Goal: Transaction & Acquisition: Download file/media

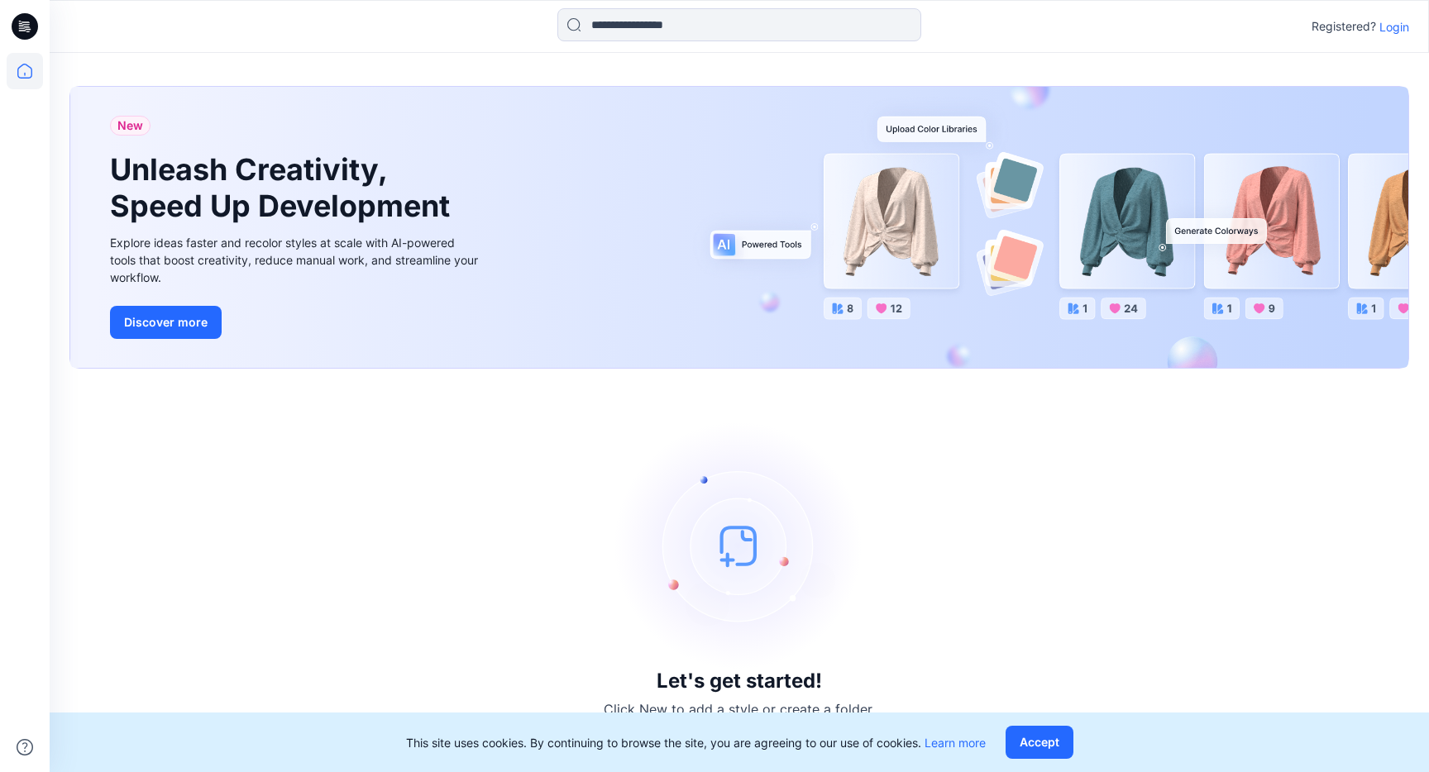
click at [1396, 24] on p "Login" at bounding box center [1394, 26] width 30 height 17
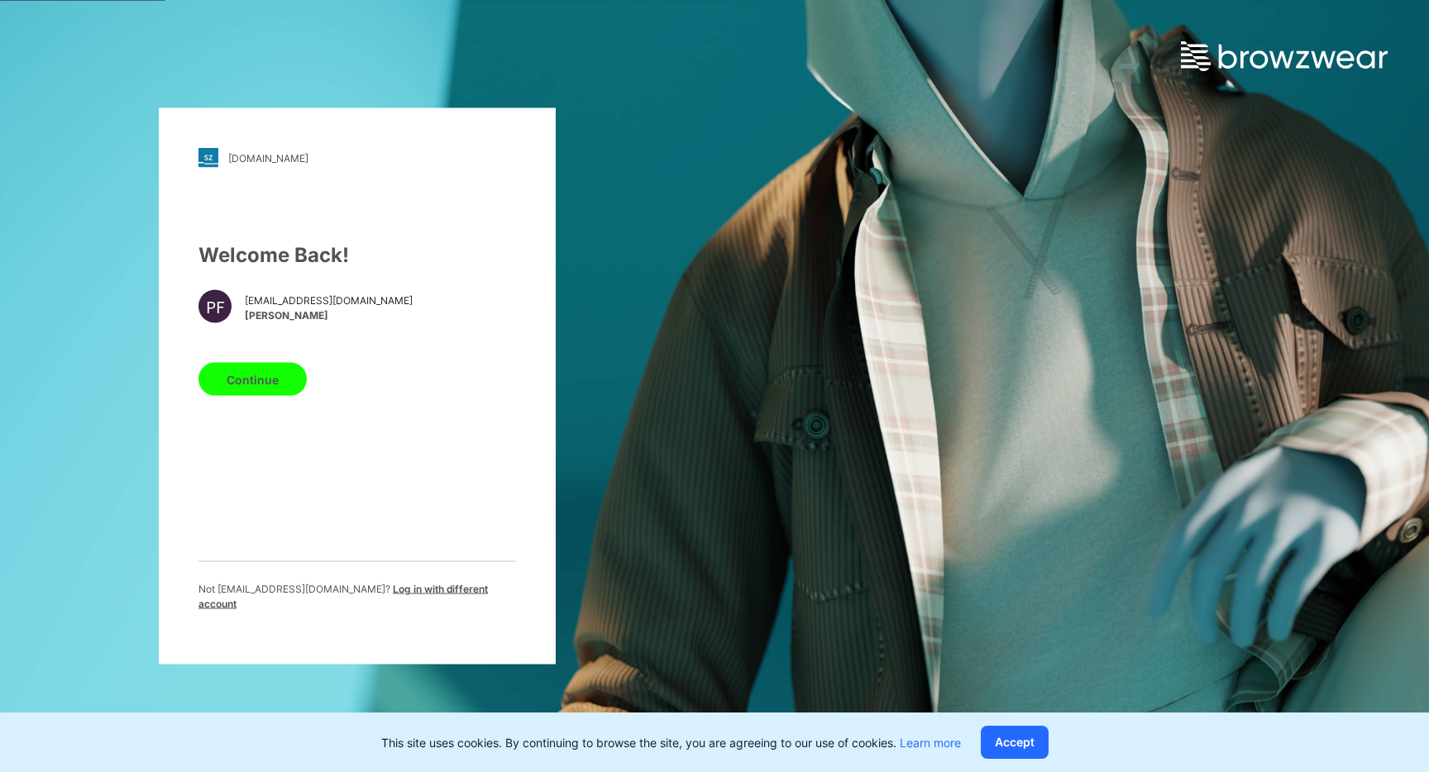
click at [271, 375] on button "Continue" at bounding box center [252, 379] width 108 height 33
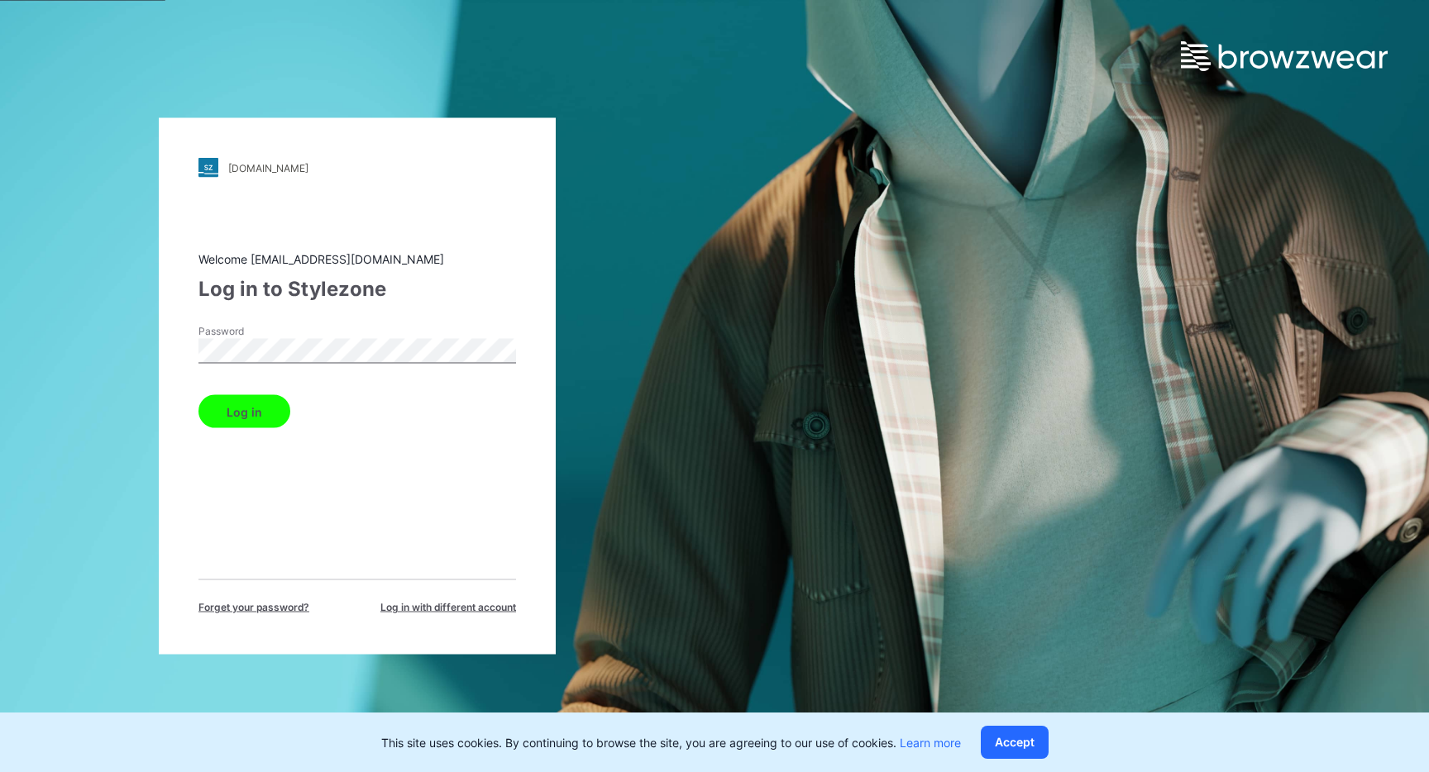
click at [247, 391] on div "Log in" at bounding box center [356, 409] width 317 height 40
click at [246, 422] on button "Log in" at bounding box center [244, 411] width 92 height 33
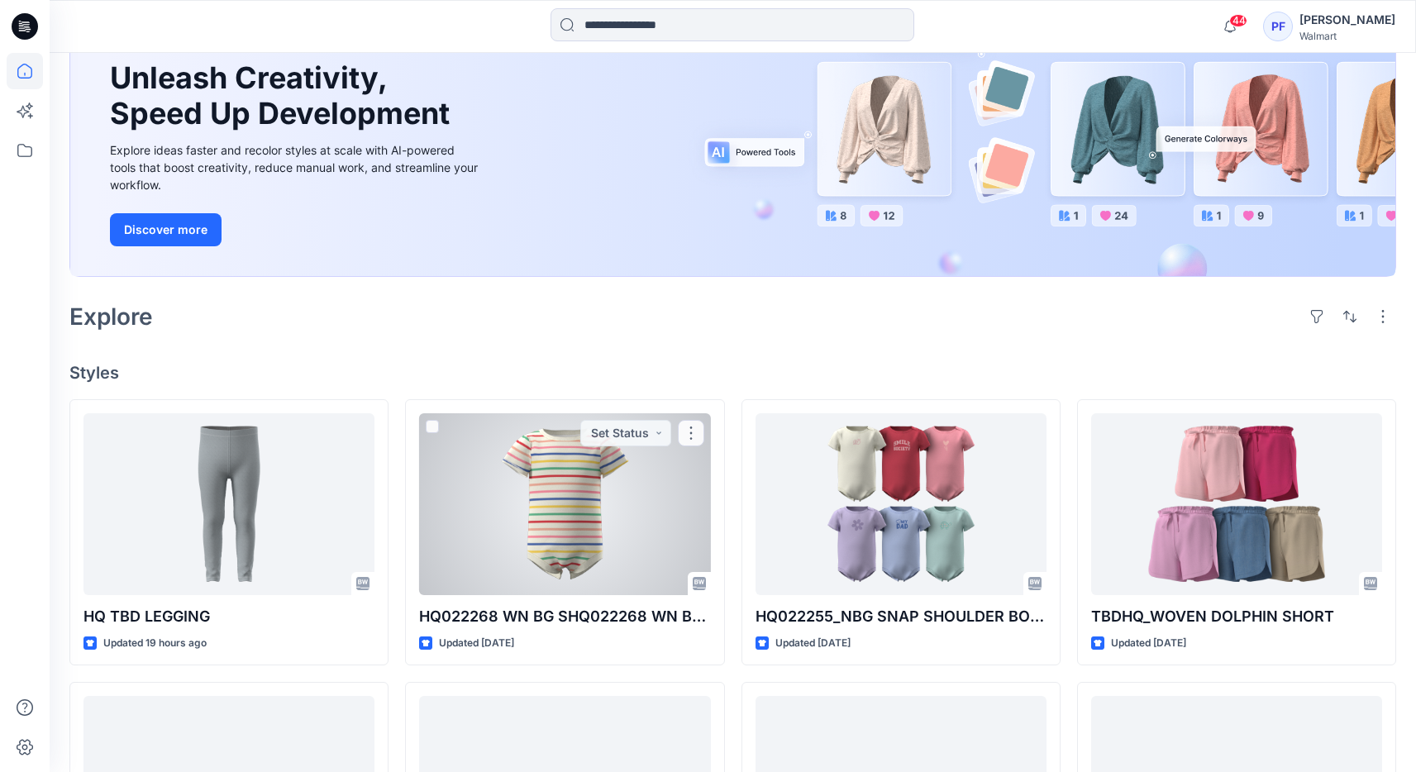
scroll to position [515, 0]
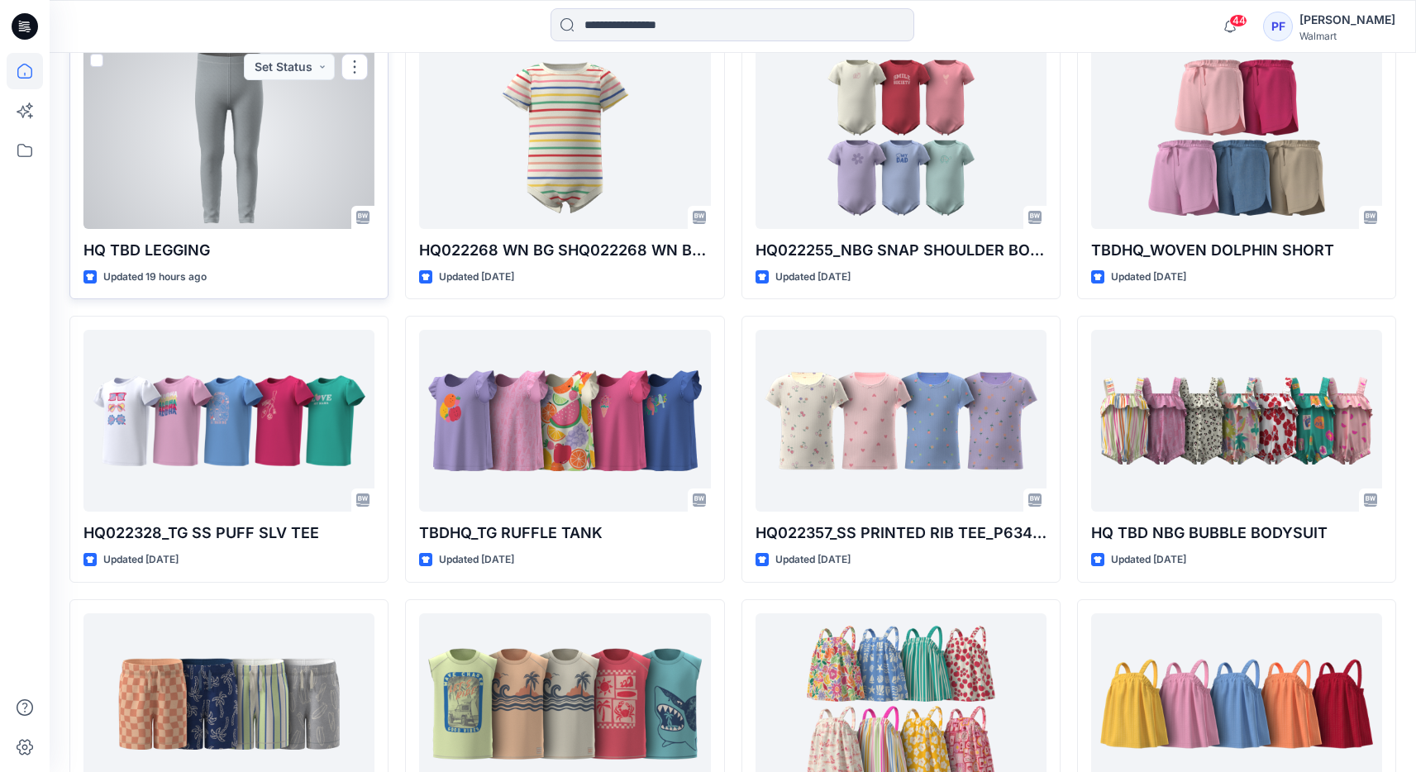
click at [241, 195] on div at bounding box center [229, 138] width 291 height 182
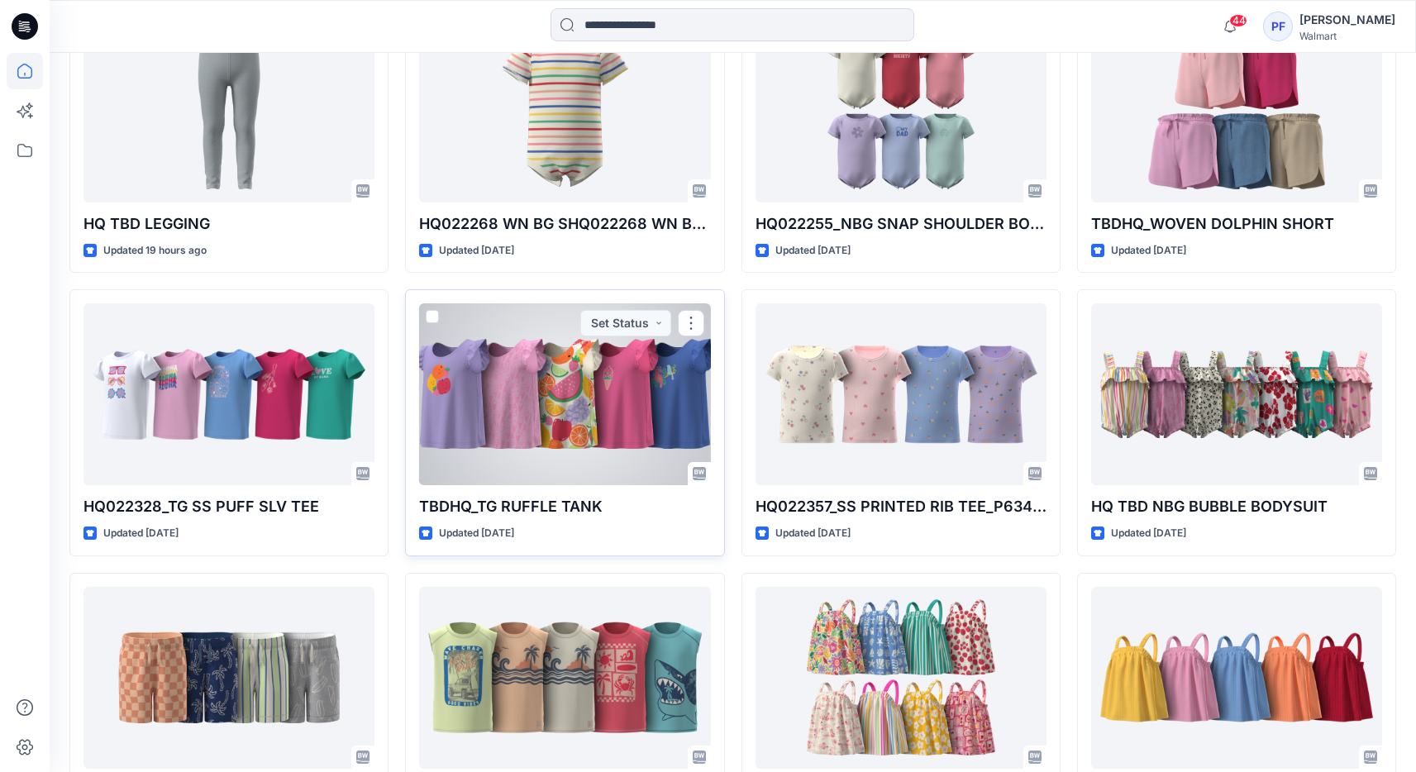
scroll to position [688, 0]
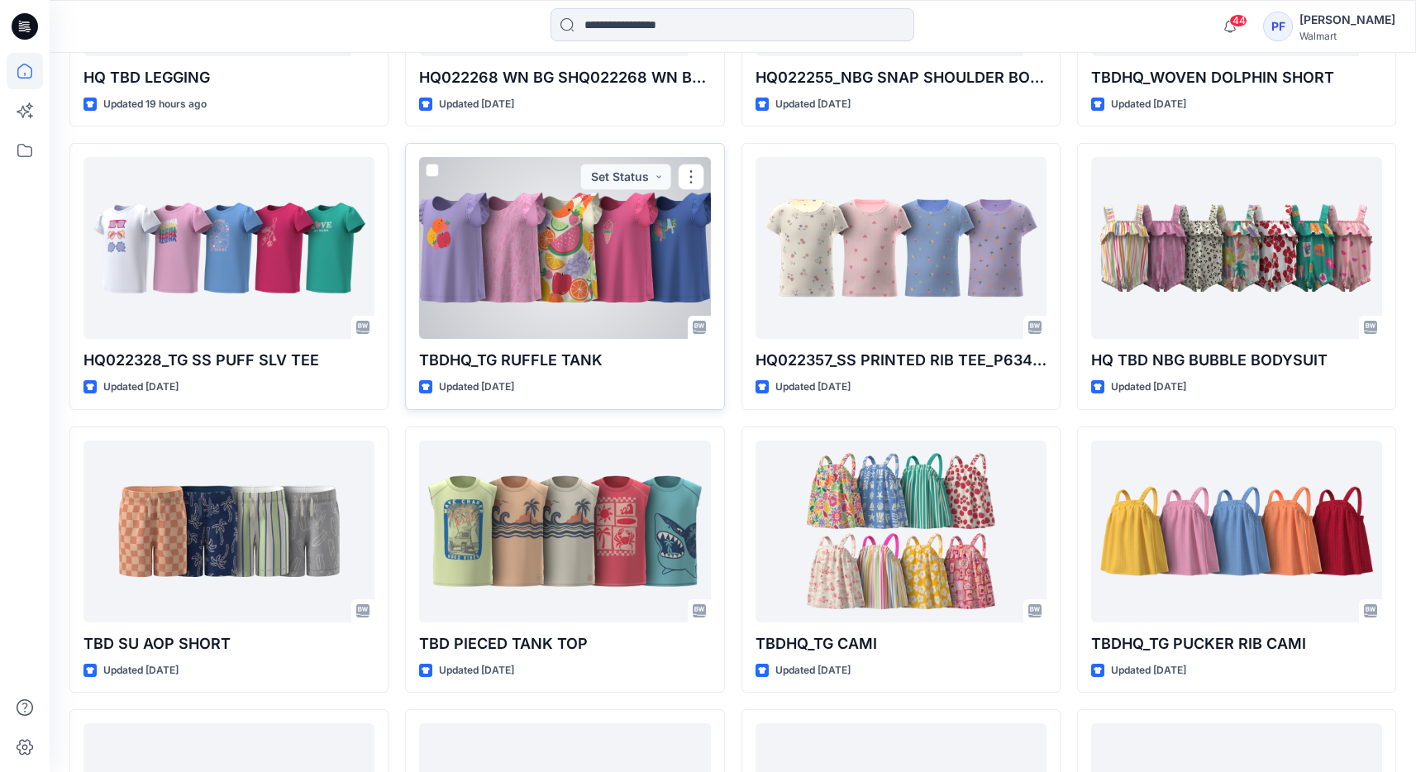
click at [597, 235] on div at bounding box center [564, 248] width 291 height 182
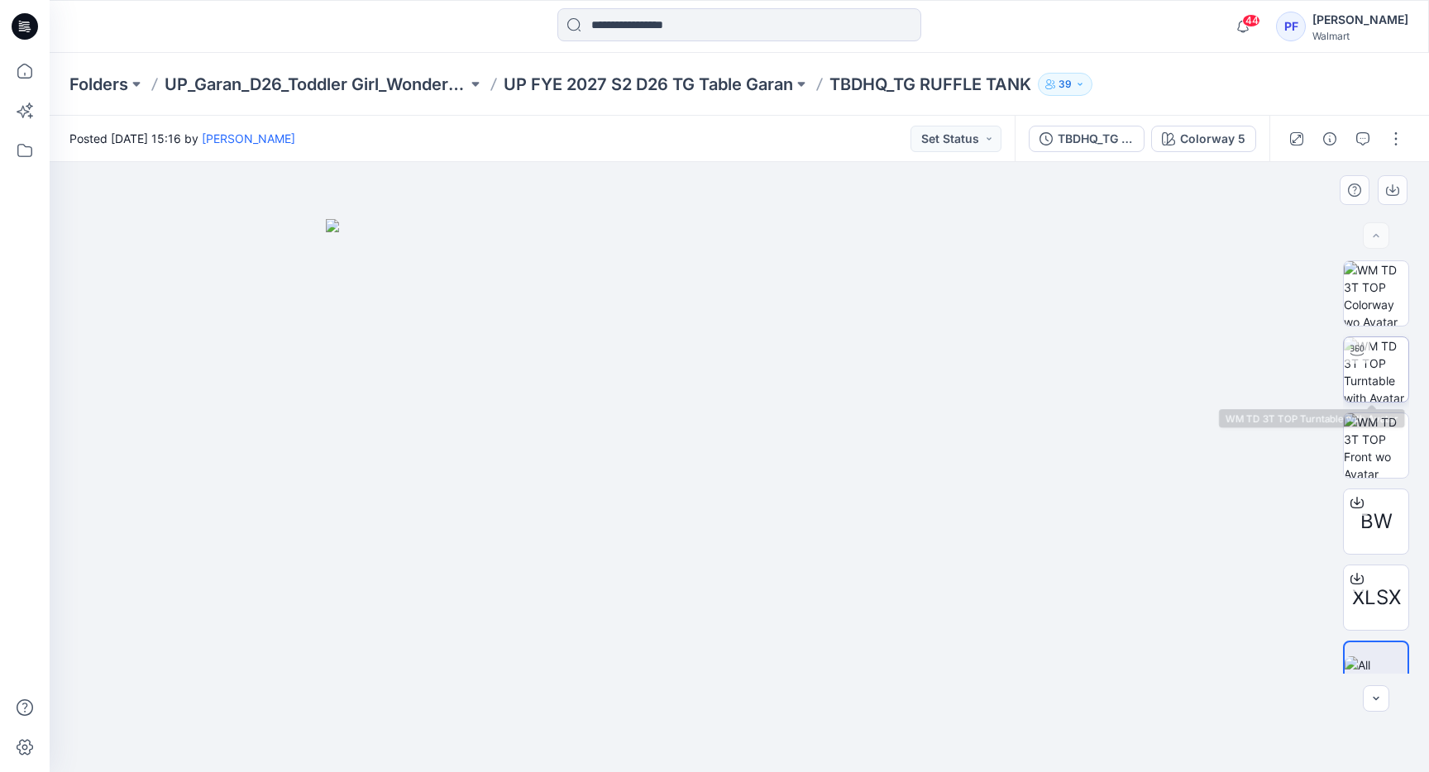
click at [1367, 370] on img at bounding box center [1376, 369] width 64 height 64
drag, startPoint x: 699, startPoint y: 235, endPoint x: 711, endPoint y: 427, distance: 192.2
click at [635, 422] on img at bounding box center [740, 387] width 1312 height 771
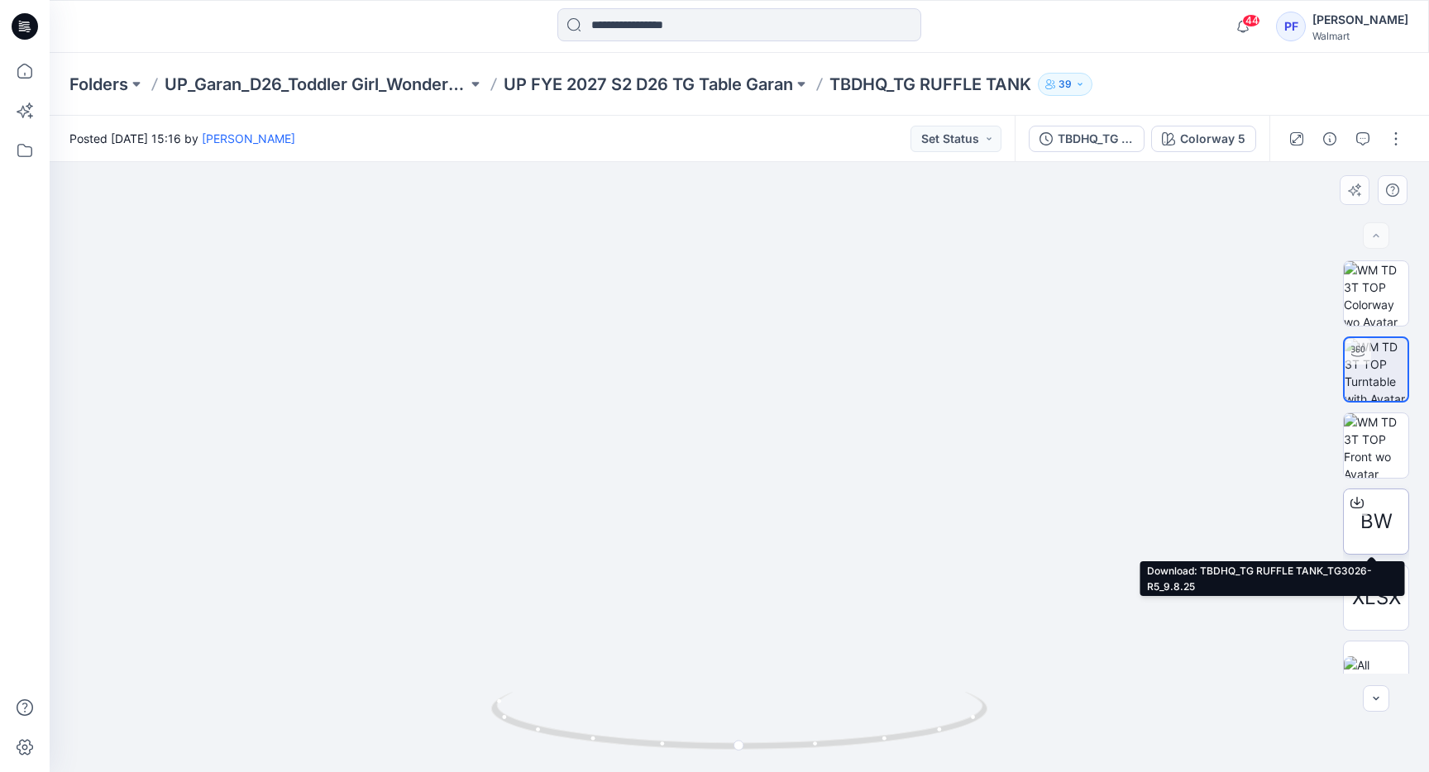
click at [1356, 502] on icon at bounding box center [1356, 502] width 13 height 13
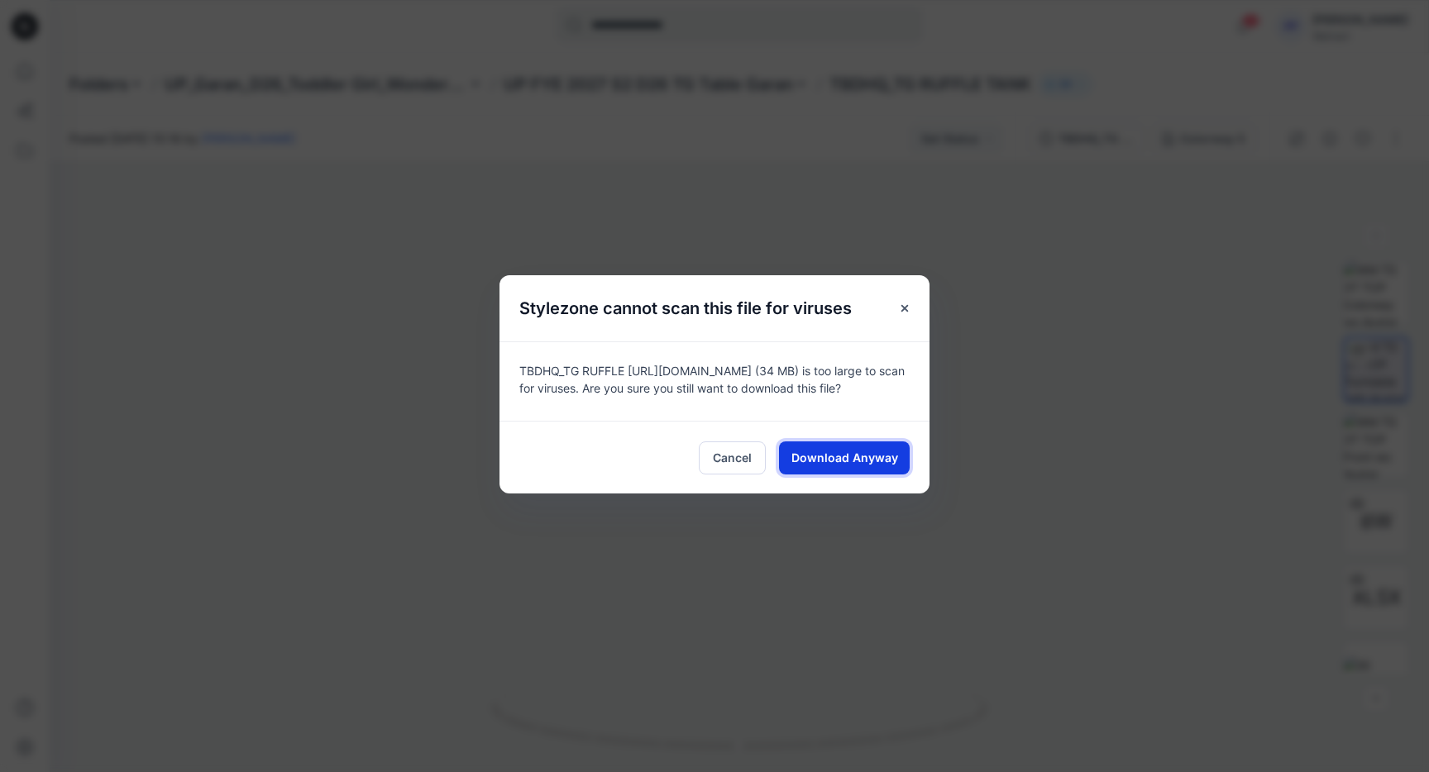
click at [854, 454] on span "Download Anyway" at bounding box center [844, 457] width 107 height 17
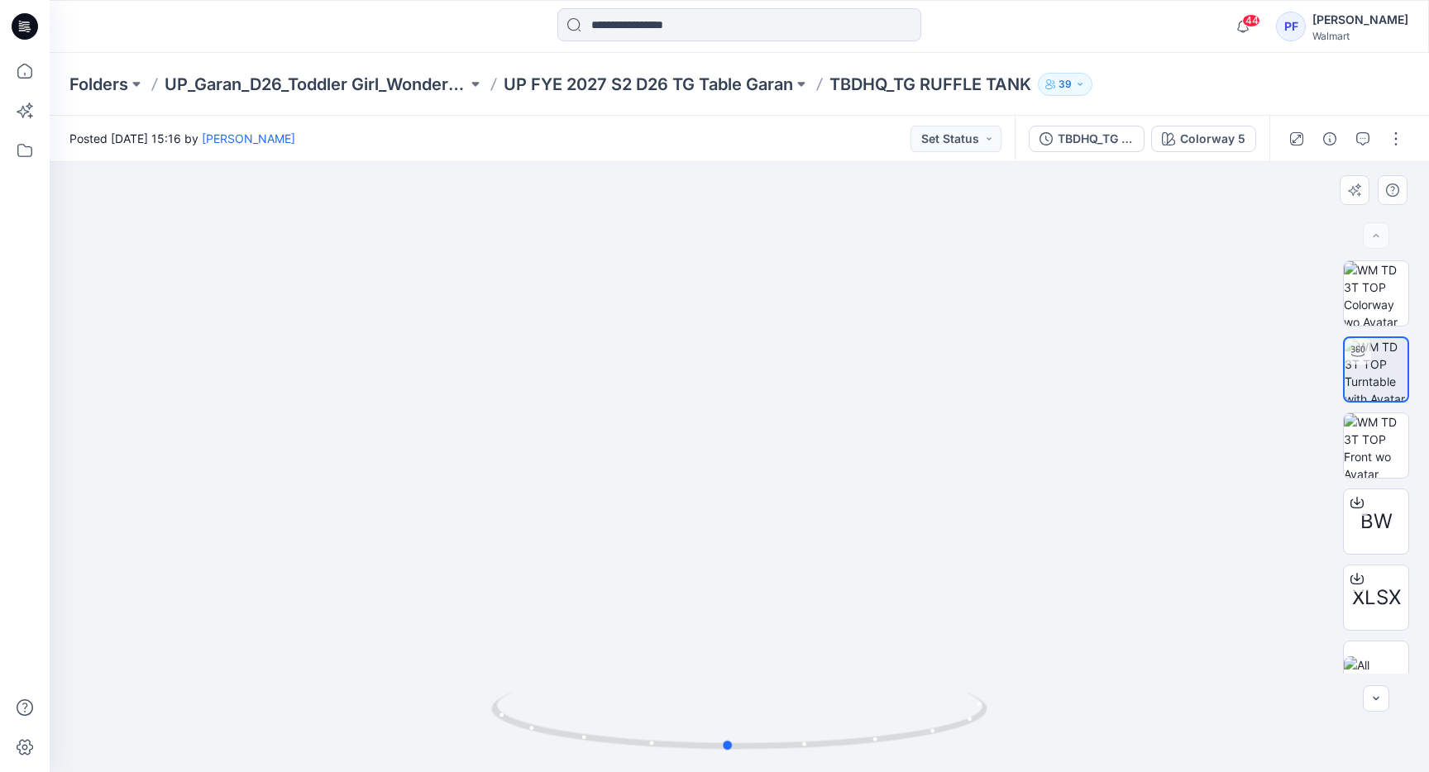
drag, startPoint x: 747, startPoint y: 744, endPoint x: 1232, endPoint y: 709, distance: 485.8
click at [1232, 709] on div at bounding box center [739, 467] width 1379 height 610
